Goal: Task Accomplishment & Management: Use online tool/utility

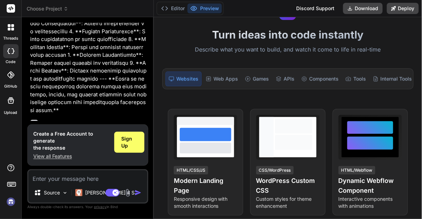
scroll to position [1047, 0]
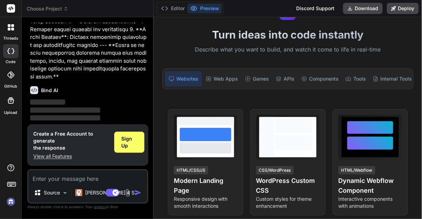
click at [135, 145] on span "Sign Up" at bounding box center [128, 152] width 15 height 14
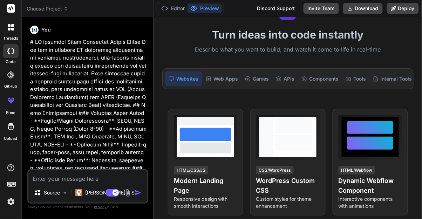
scroll to position [22, 0]
click at [95, 196] on p "Claude 4 S.." at bounding box center [111, 192] width 52 height 7
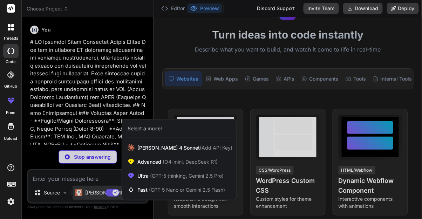
click at [157, 193] on span "(GPT 5 Nano or Gemini 2.5 Flash)" at bounding box center [187, 190] width 76 height 6
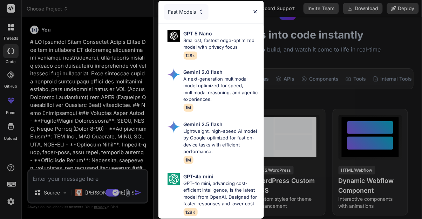
scroll to position [0, 0]
click at [240, 59] on div "GPT 5 Nano Smallest, fastest edge-optimized model with privacy focus 128k" at bounding box center [221, 44] width 75 height 29
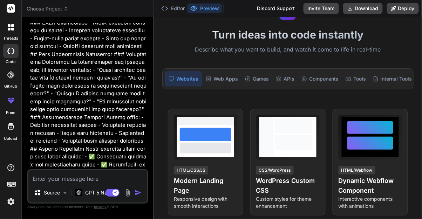
scroll to position [824, 0]
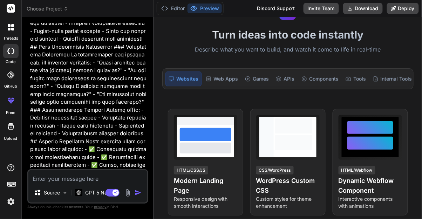
click at [139, 196] on img "button" at bounding box center [138, 192] width 7 height 7
click at [136, 196] on img "button" at bounding box center [138, 192] width 7 height 7
click at [138, 196] on img "button" at bounding box center [138, 192] width 7 height 7
click at [135, 196] on img "button" at bounding box center [138, 192] width 7 height 7
click at [68, 200] on div "Source" at bounding box center [51, 193] width 40 height 14
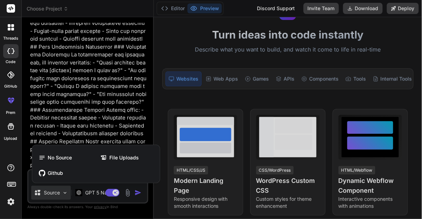
click at [138, 219] on div at bounding box center [211, 109] width 422 height 219
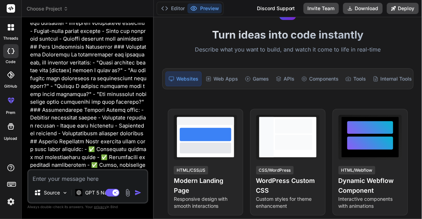
click at [138, 196] on img "button" at bounding box center [138, 192] width 7 height 7
click at [94, 196] on p "GPT 5 Nano" at bounding box center [99, 192] width 28 height 7
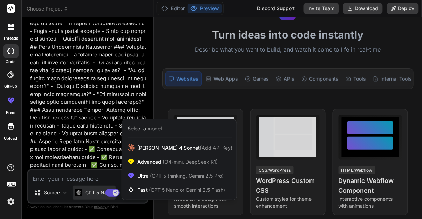
click at [174, 155] on div "Claude 4 Sonnet (Add API Key)" at bounding box center [179, 148] width 115 height 14
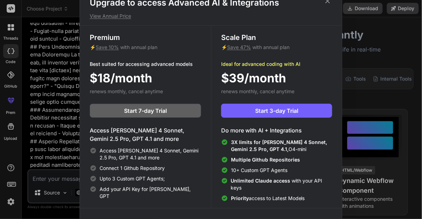
scroll to position [3, 0]
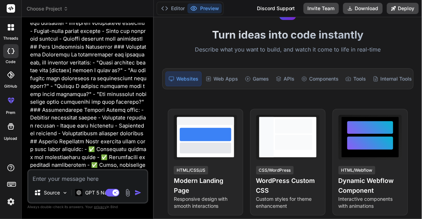
click at [96, 196] on p "GPT 5 Nano" at bounding box center [99, 192] width 28 height 7
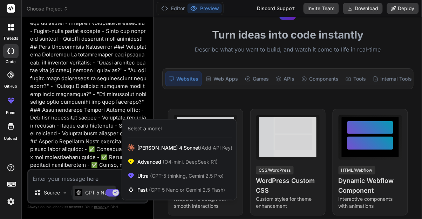
click at [156, 152] on span "Claude 4 Sonnet (Add API Key)" at bounding box center [185, 148] width 95 height 7
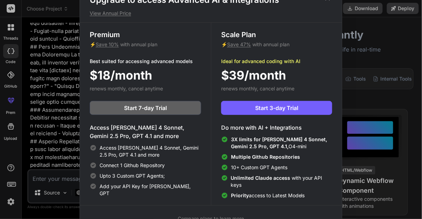
click at [206, 219] on span "Compare plans" at bounding box center [195, 219] width 35 height 6
click at [328, 24] on div "Scale Plan ⚡ Save 47% with annual plan Ideal for advanced coding with AI $39/mo…" at bounding box center [276, 114] width 131 height 183
click at [369, 39] on div "Upgrade to access Advanced AI & Integrations View Annual Price Premium ⚡ Save 1…" at bounding box center [211, 109] width 422 height 219
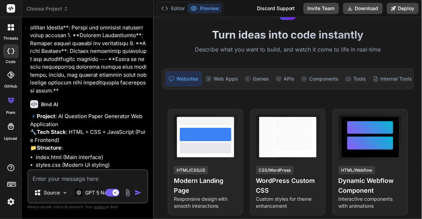
scroll to position [1118, 0]
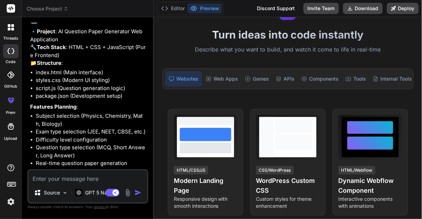
click at [227, 78] on div "Web Apps" at bounding box center [222, 79] width 38 height 15
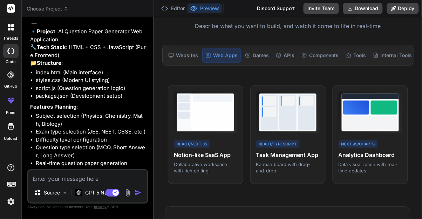
scroll to position [0, 0]
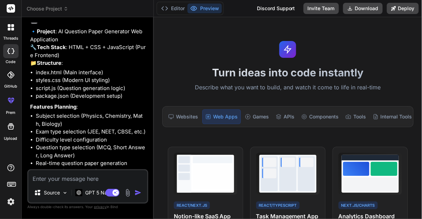
click at [180, 122] on div "Websites" at bounding box center [183, 116] width 35 height 15
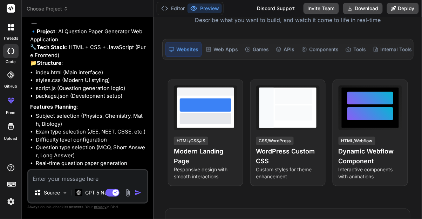
scroll to position [68, 0]
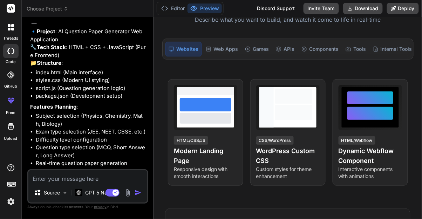
click at [217, 155] on h4 "Modern Landing Page" at bounding box center [205, 156] width 63 height 20
click at [228, 86] on span "View Prompt" at bounding box center [220, 88] width 30 height 7
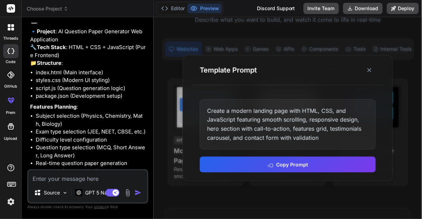
scroll to position [15, 0]
click at [373, 70] on icon at bounding box center [369, 70] width 7 height 7
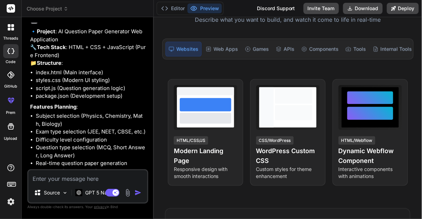
click at [354, 42] on div "Tools" at bounding box center [356, 49] width 26 height 15
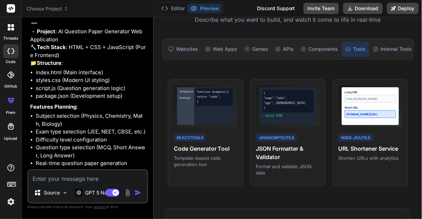
click at [400, 42] on div "Internal Tools" at bounding box center [392, 49] width 45 height 15
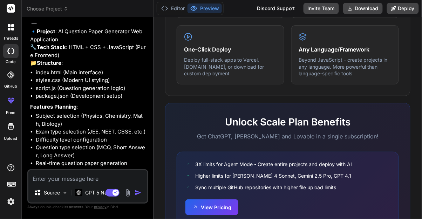
scroll to position [0, 0]
click at [139, 196] on img "button" at bounding box center [138, 192] width 7 height 7
click at [138, 196] on img "button" at bounding box center [138, 192] width 7 height 7
click at [135, 196] on img "button" at bounding box center [138, 192] width 7 height 7
click at [56, 196] on p "Source" at bounding box center [52, 192] width 16 height 7
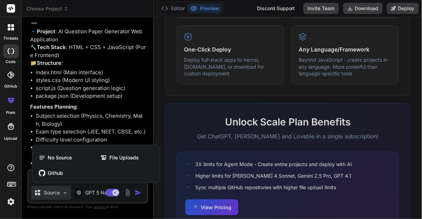
click at [66, 161] on span "No Source" at bounding box center [60, 157] width 24 height 7
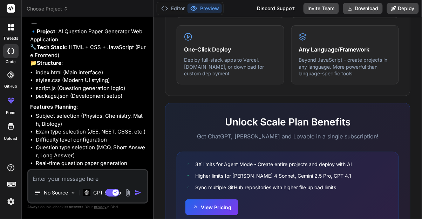
click at [101, 196] on p "GPT 5 Nano" at bounding box center [107, 192] width 28 height 7
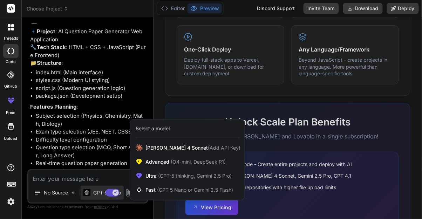
click at [160, 155] on div "Claude 4 Sonnet (Add API Key)" at bounding box center [187, 148] width 115 height 14
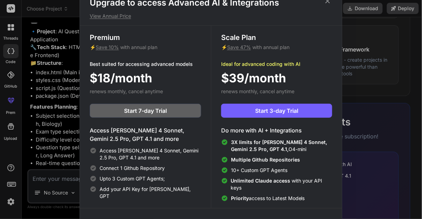
scroll to position [3, 0]
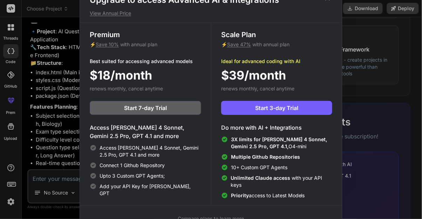
click at [174, 115] on button "Start 7-day Trial" at bounding box center [146, 108] width 112 height 14
type textarea "x"
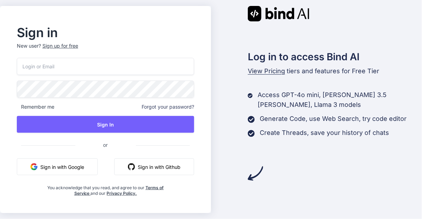
click at [78, 175] on button "Sign in with Google" at bounding box center [57, 167] width 81 height 17
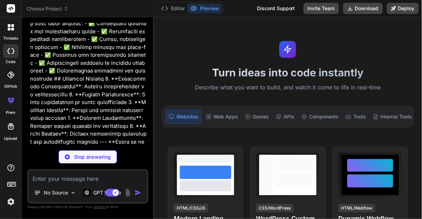
scroll to position [950, 0]
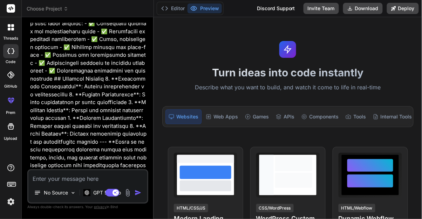
type textarea "x"
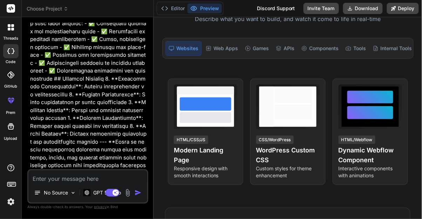
scroll to position [0, 0]
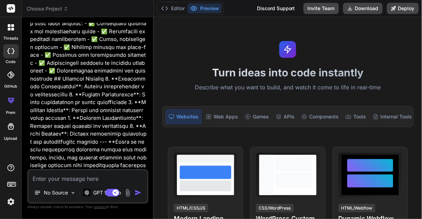
click at [220, 109] on div "Web Apps" at bounding box center [222, 116] width 38 height 15
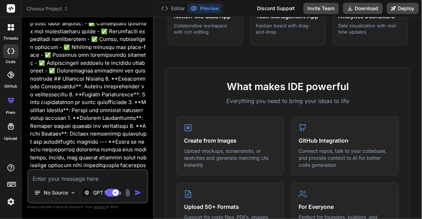
scroll to position [200, 0]
click at [136, 191] on img "button" at bounding box center [138, 192] width 7 height 7
click at [138, 191] on img "button" at bounding box center [138, 192] width 7 height 7
click at [136, 195] on img "button" at bounding box center [138, 192] width 7 height 7
click at [140, 192] on img "button" at bounding box center [138, 192] width 7 height 7
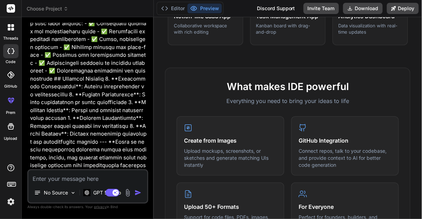
click at [141, 194] on img "button" at bounding box center [138, 192] width 7 height 7
click at [140, 196] on img "button" at bounding box center [138, 192] width 7 height 7
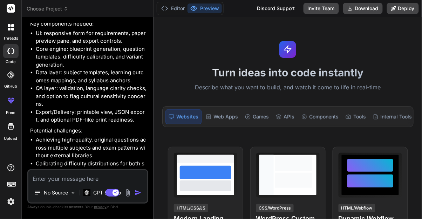
scroll to position [34, 0]
click at [102, 176] on textarea at bounding box center [87, 176] width 119 height 13
type textarea "x"
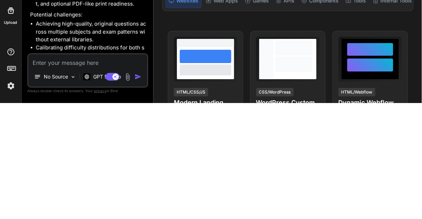
type textarea "Y"
type textarea "x"
type textarea "Ye"
type textarea "x"
type textarea "Yes"
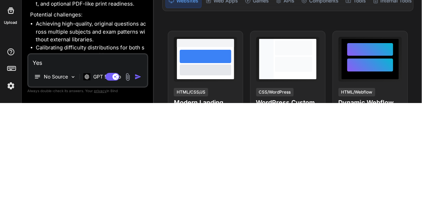
type textarea "x"
type textarea "Yes"
click at [140, 195] on img "button" at bounding box center [138, 192] width 7 height 7
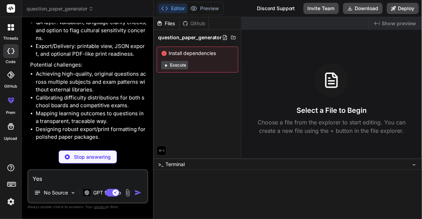
scroll to position [1538, 0]
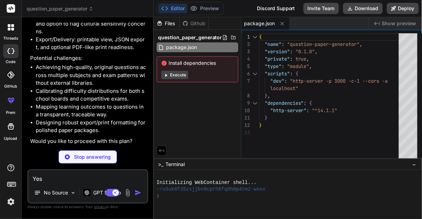
type textarea "x"
type textarea "disabled>Download JSON</button> </div> </section> </main> <script type="module"…"
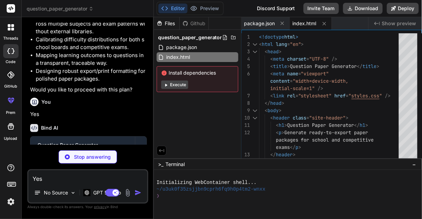
scroll to position [1598, 0]
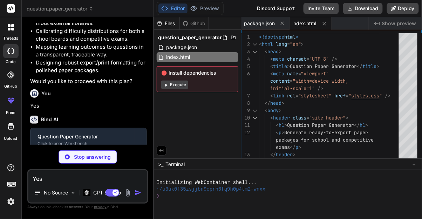
type textarea "x"
type textarea "overflow:auto} .q-item{padding:10px 0;border-bottom:1px solid #1f2540} .q-item:…"
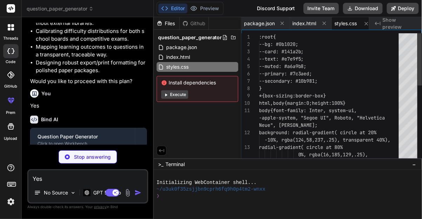
scroll to position [0, 5]
click at [177, 79] on span "Install dependencies" at bounding box center [197, 82] width 73 height 7
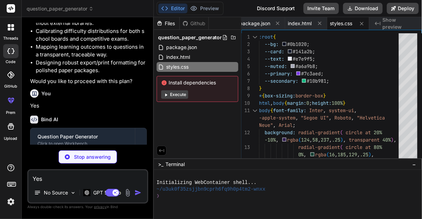
click at [178, 91] on button "Execute" at bounding box center [174, 95] width 27 height 8
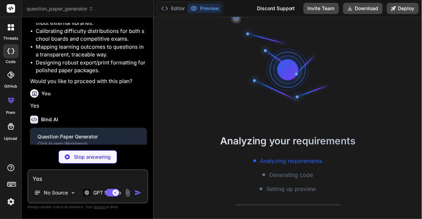
scroll to position [6, 0]
type textarea "x"
type textarea "// Optional: initialize with a sample preview // We won't auto-generate to avoi…"
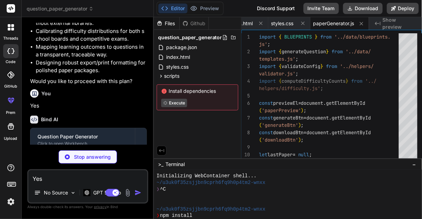
type textarea "x"
type textarea "0, afr: 0 }, Chemistry: { mcq: 6, sa: 2, la: 0, num: 0, afr: 0 }, Mathematics: …"
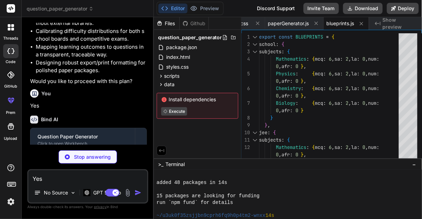
scroll to position [73, 0]
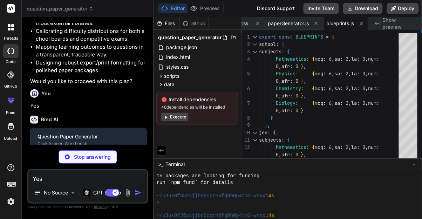
type textarea "x"
type textarea "}"
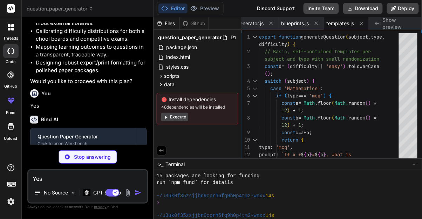
type textarea "x"
type textarea "return { valid: true }; }"
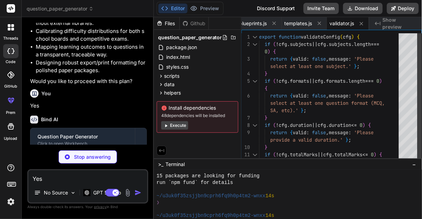
type textarea "x"
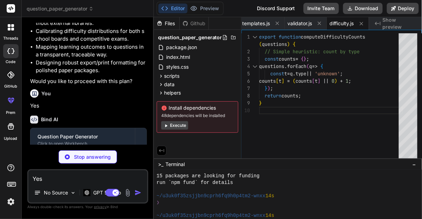
type textarea "x"
type textarea "archives Notes - No backend required; all logic runs in the browser - Images/ic…"
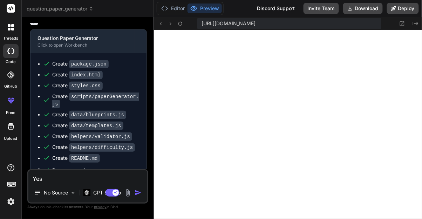
scroll to position [3, 0]
click at [409, 9] on button "Deploy" at bounding box center [403, 8] width 32 height 11
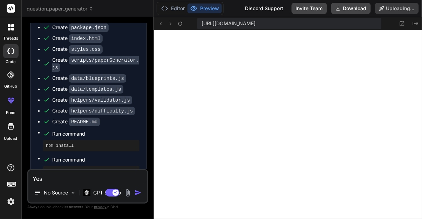
scroll to position [1757, 0]
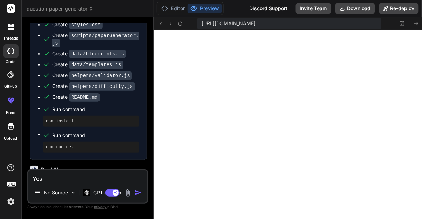
type textarea "x"
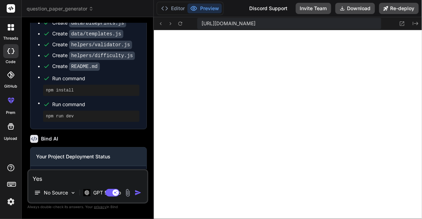
scroll to position [1819, 0]
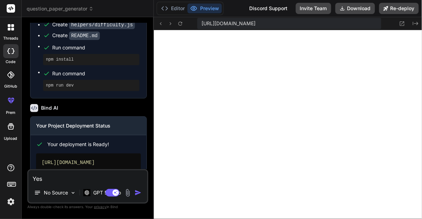
click at [93, 178] on link "Open your application" at bounding box center [71, 184] width 71 height 13
